Goal: Transaction & Acquisition: Purchase product/service

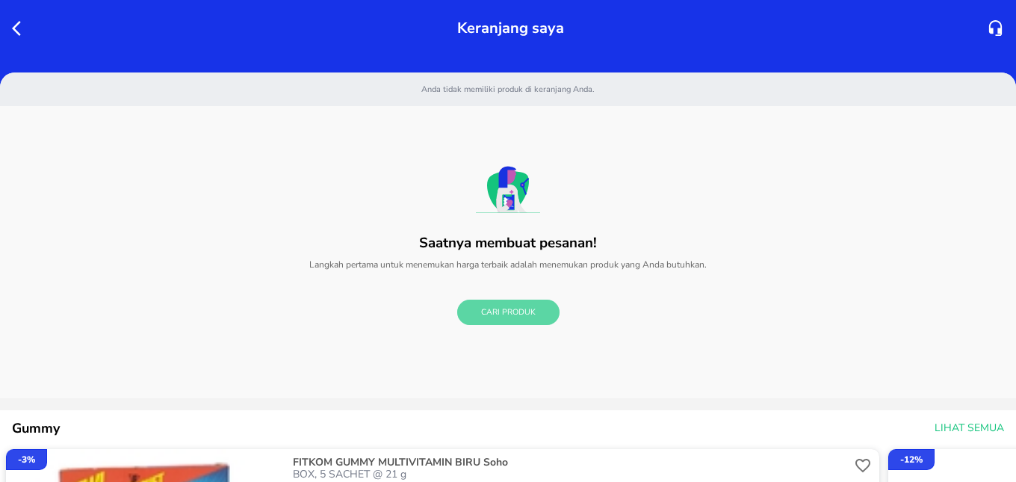
click at [496, 309] on span "Cari Produk" at bounding box center [508, 313] width 55 height 14
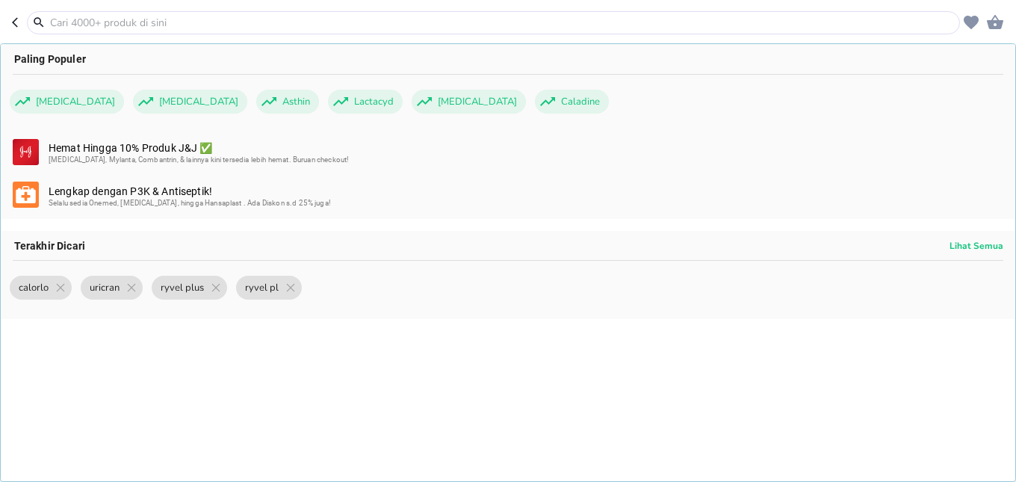
click at [145, 25] on input "text" at bounding box center [503, 23] width 908 height 16
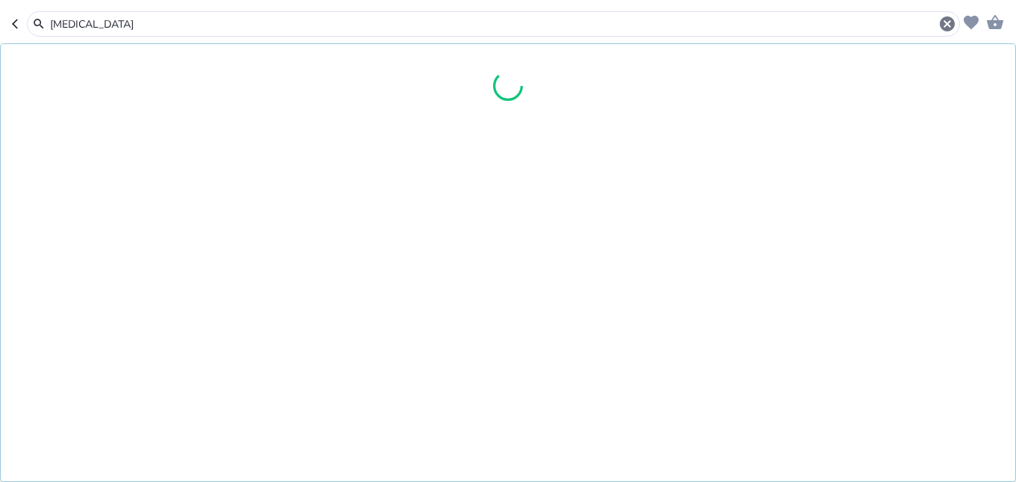
type input "[MEDICAL_DATA]"
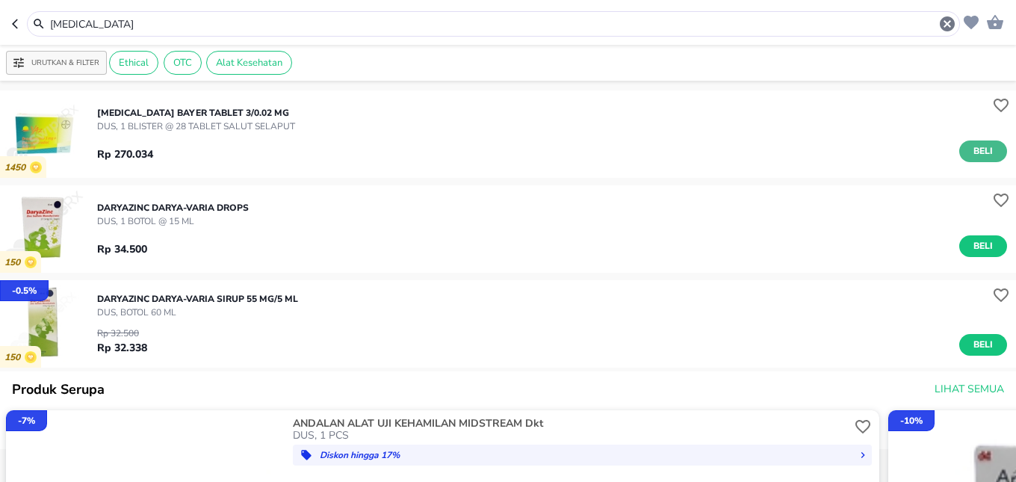
click at [970, 144] on span "Beli" at bounding box center [982, 151] width 25 height 16
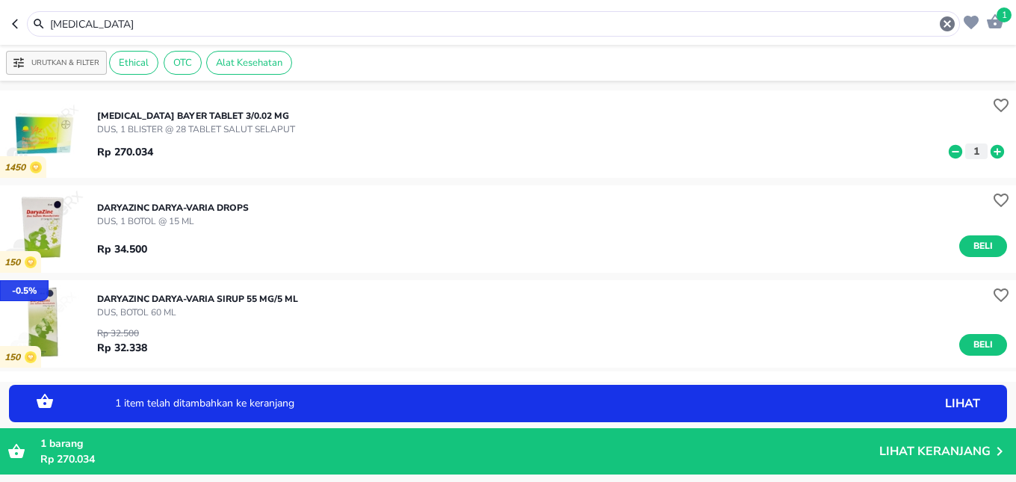
click at [990, 150] on icon at bounding box center [996, 150] width 13 height 13
